Goal: Complete application form

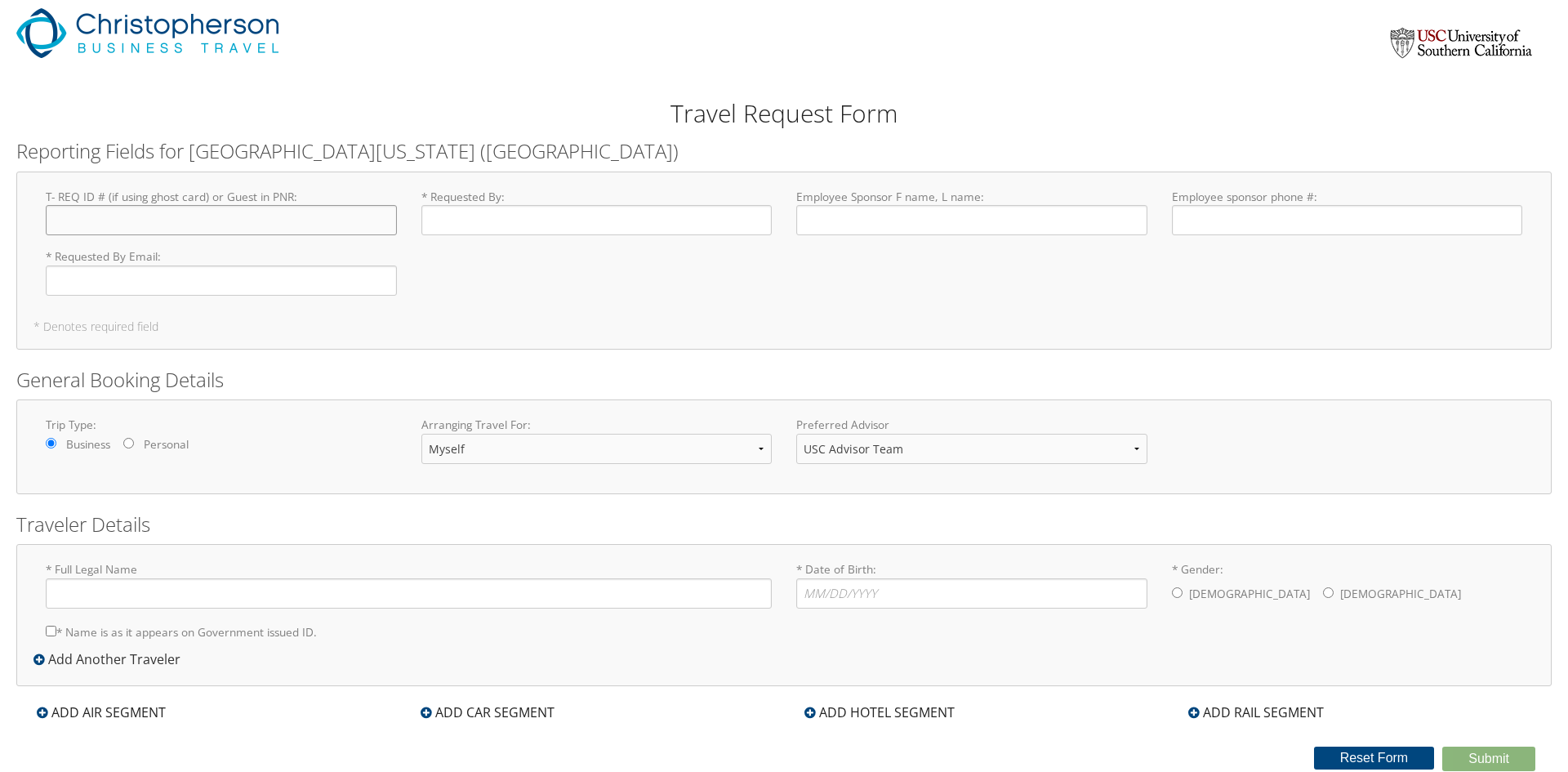
click at [228, 227] on input "T- REQ ID # (if using ghost card) or Guest in PNR : Required" at bounding box center [221, 220] width 352 height 30
click at [466, 228] on input "* Requested By : Required" at bounding box center [596, 220] width 352 height 30
click at [262, 219] on input "T- REQ ID # (if using ghost card) or Guest in PNR : Required" at bounding box center [221, 220] width 352 height 30
click at [644, 436] on select "Myself Another Traveler Guest Traveler" at bounding box center [596, 449] width 352 height 30
click at [421, 434] on select "Myself Another Traveler Guest Traveler" at bounding box center [596, 449] width 352 height 30
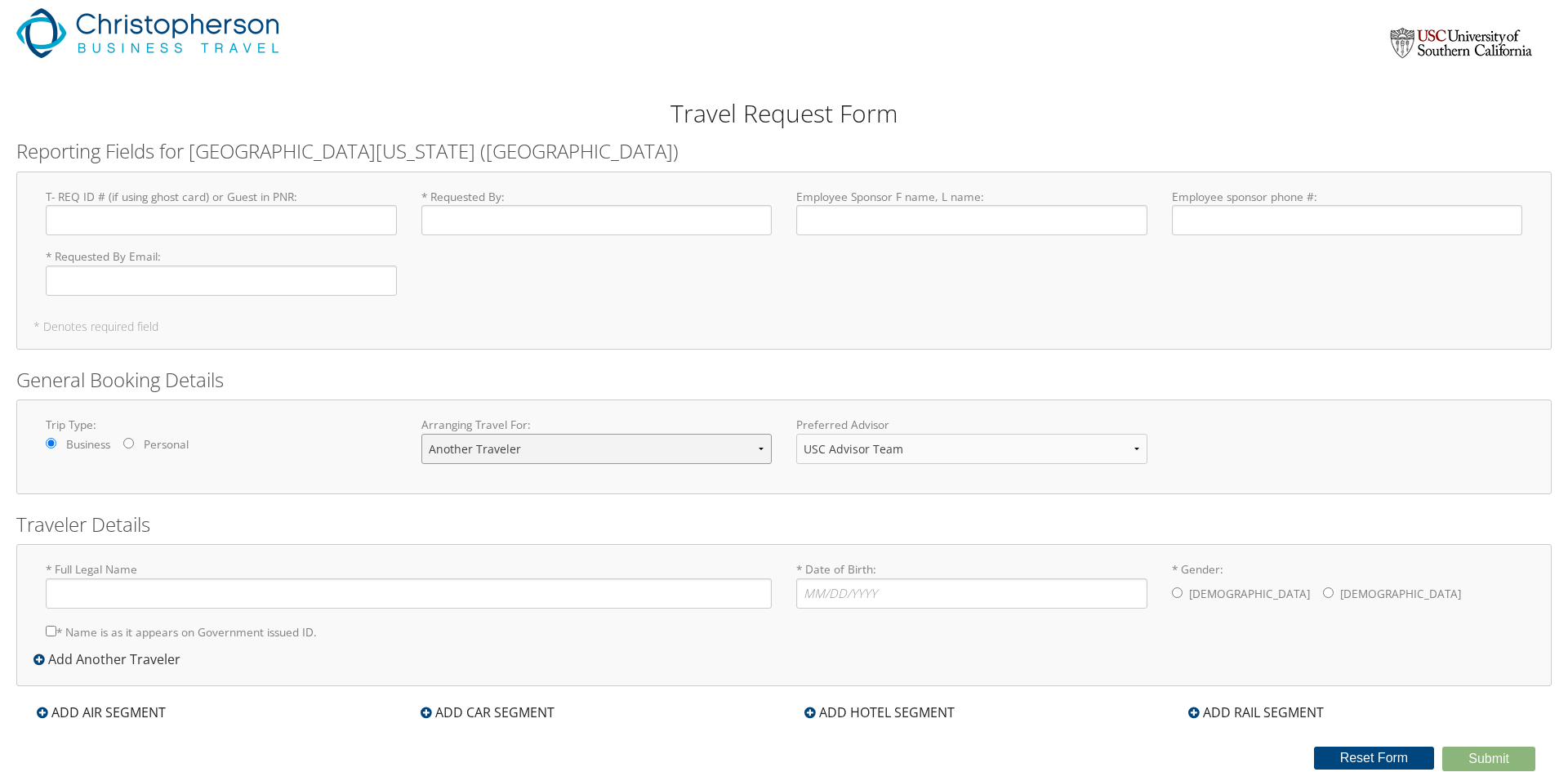
click at [577, 456] on select "Myself Another Traveler Guest Traveler" at bounding box center [596, 449] width 352 height 30
click at [421, 434] on select "Myself Another Traveler Guest Traveler" at bounding box center [596, 449] width 352 height 30
click at [538, 456] on select "Myself Another Traveler Guest Traveler" at bounding box center [596, 449] width 352 height 30
select select "guest"
click at [421, 434] on select "Myself Another Traveler Guest Traveler" at bounding box center [596, 449] width 352 height 30
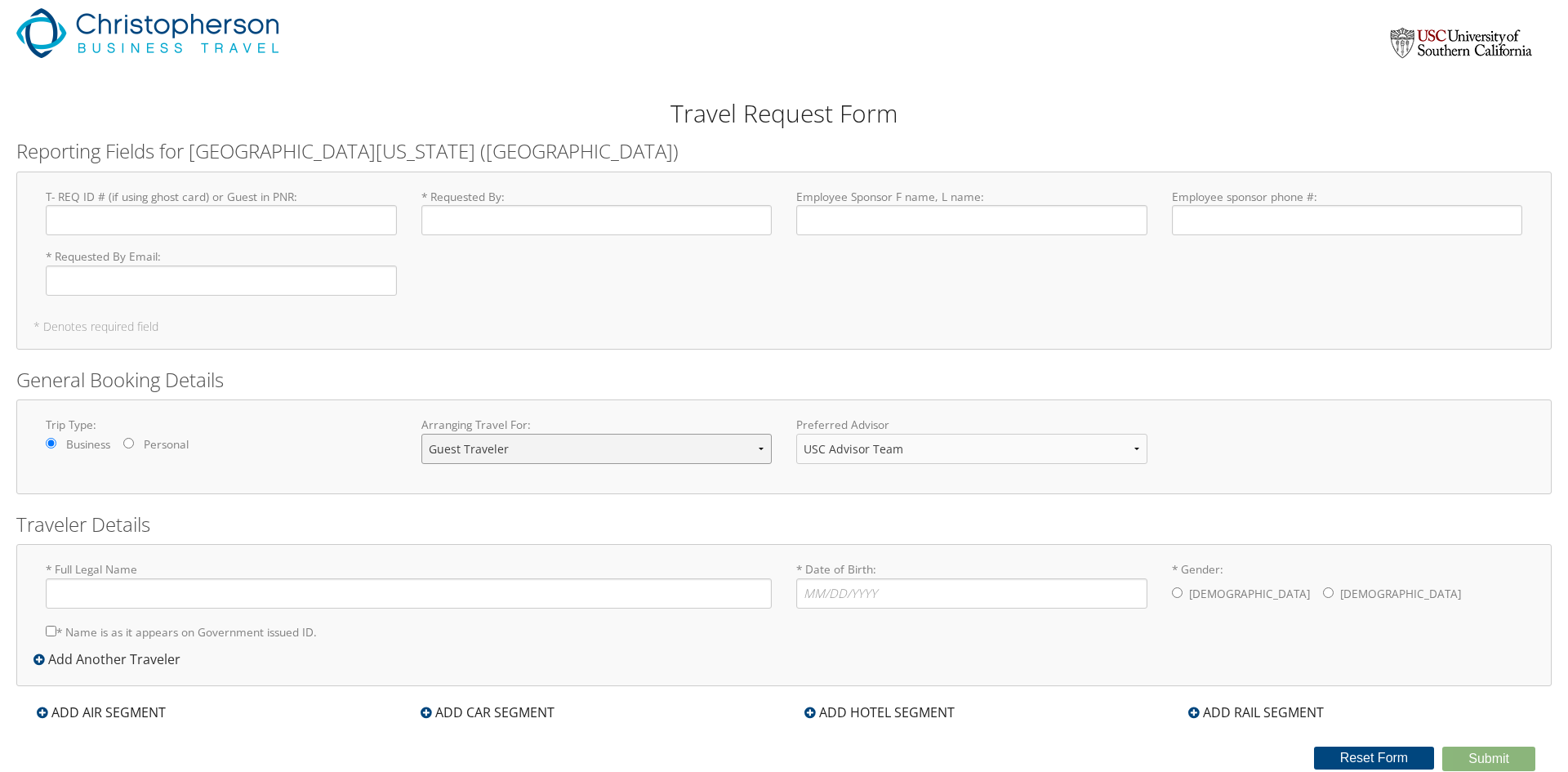
click at [542, 452] on select "Myself Another Traveler Guest Traveler" at bounding box center [596, 449] width 352 height 30
click at [835, 472] on div "Preferred Advisor USC Advisor Team You must select an Advisor" at bounding box center [972, 446] width 375 height 60
click at [846, 457] on select "USC Advisor Team" at bounding box center [972, 449] width 352 height 30
click at [167, 598] on input "* Full Legal Name" at bounding box center [409, 594] width 726 height 30
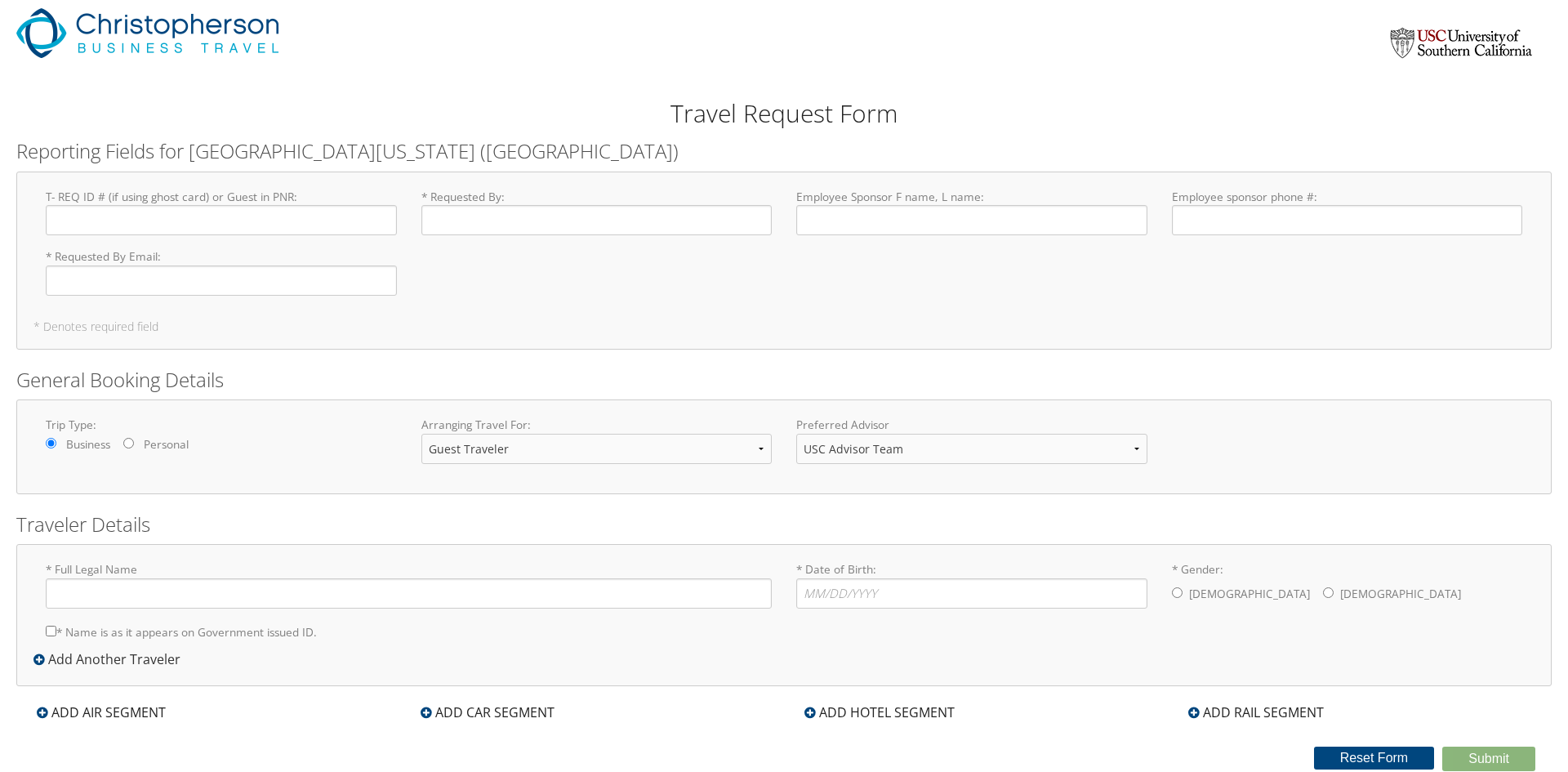
click at [192, 552] on div "* Full Legal Name * Name is as it appears on Government issued ID. Required * D…" at bounding box center [783, 615] width 1535 height 141
click at [607, 57] on div at bounding box center [655, 38] width 1279 height 60
click at [586, 74] on div "Travel Request Form Would you like to clear all of your changes? No Yes Your re…" at bounding box center [783, 419] width 1535 height 703
